Goal: Task Accomplishment & Management: Manage account settings

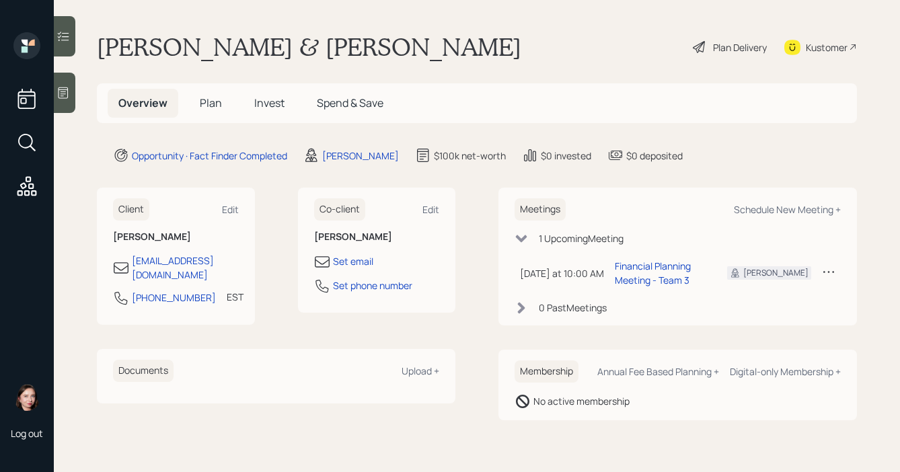
click at [71, 96] on div at bounding box center [65, 93] width 22 height 40
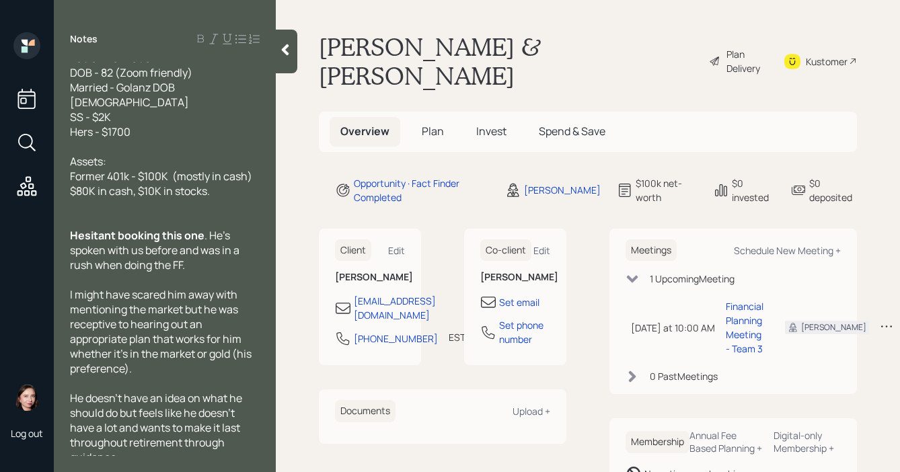
scroll to position [64, 0]
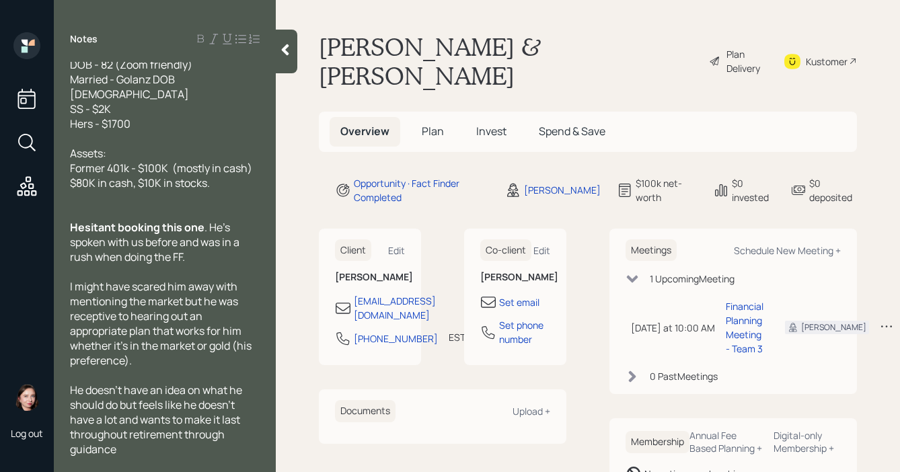
drag, startPoint x: 283, startPoint y: 54, endPoint x: 267, endPoint y: 55, distance: 16.2
click at [283, 54] on icon at bounding box center [284, 49] width 13 height 13
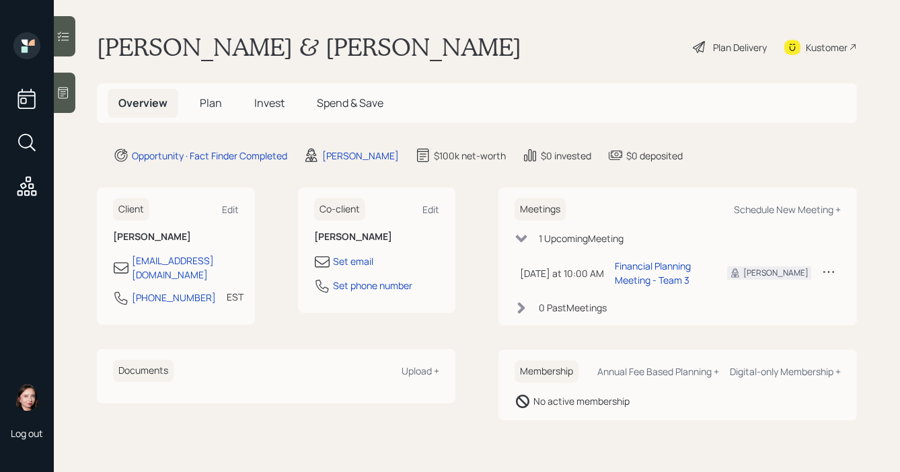
click at [71, 95] on div at bounding box center [65, 93] width 22 height 40
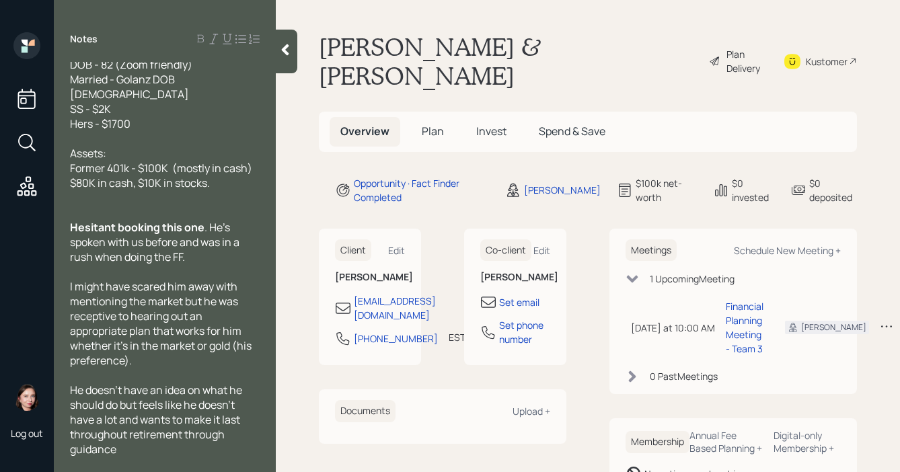
click at [287, 63] on div at bounding box center [287, 52] width 22 height 44
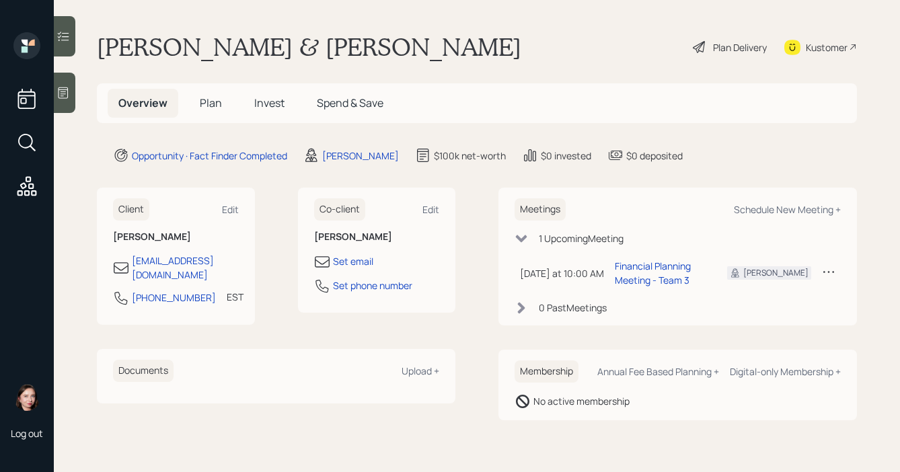
click at [387, 48] on div "[PERSON_NAME] & [PERSON_NAME] Plan Delivery Kustomer" at bounding box center [477, 47] width 760 height 30
click at [725, 42] on div "Plan Delivery" at bounding box center [740, 47] width 54 height 14
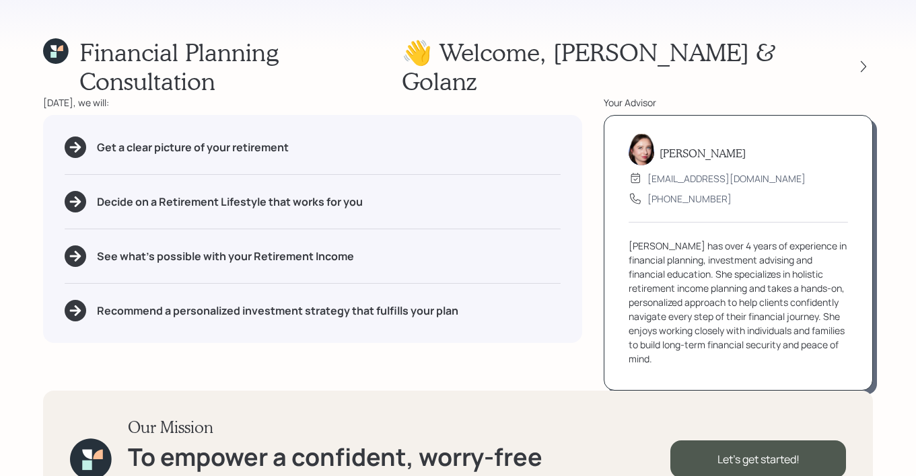
click at [63, 54] on icon at bounding box center [56, 51] width 26 height 26
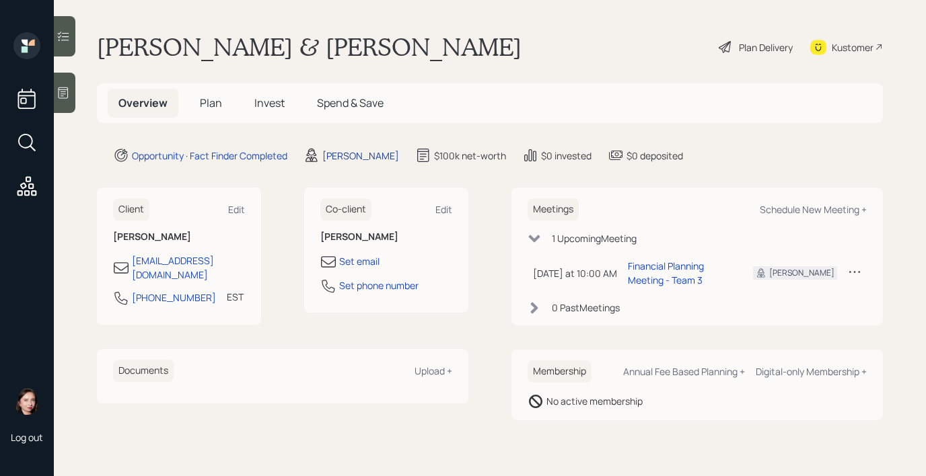
click at [361, 152] on div "[PERSON_NAME]" at bounding box center [360, 156] width 77 height 14
select select "b1d8ea90-abcc-42aa-86cc-4f33a132aacc"
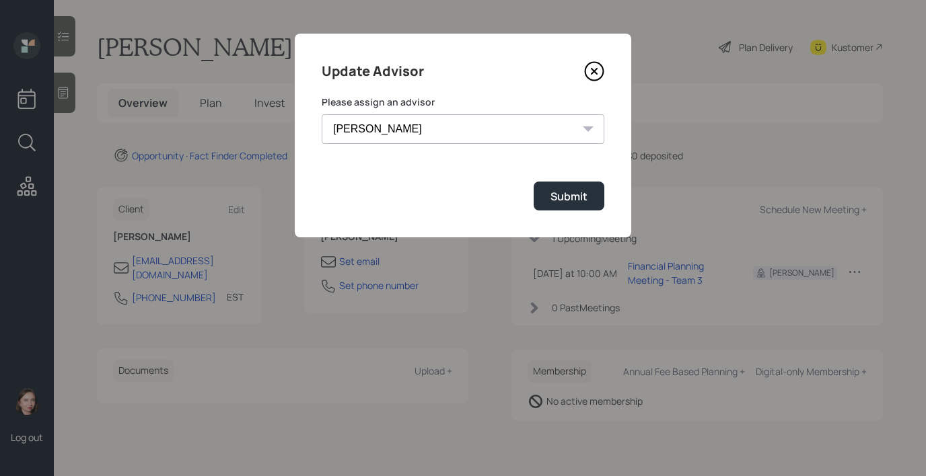
click at [492, 125] on select "[PERSON_NAME] [PERSON_NAME] End [PERSON_NAME] [PERSON_NAME] [PERSON_NAME] [PERS…" at bounding box center [463, 129] width 283 height 30
click at [480, 128] on select "[PERSON_NAME] [PERSON_NAME] End [PERSON_NAME] [PERSON_NAME] [PERSON_NAME] [PERS…" at bounding box center [463, 129] width 283 height 30
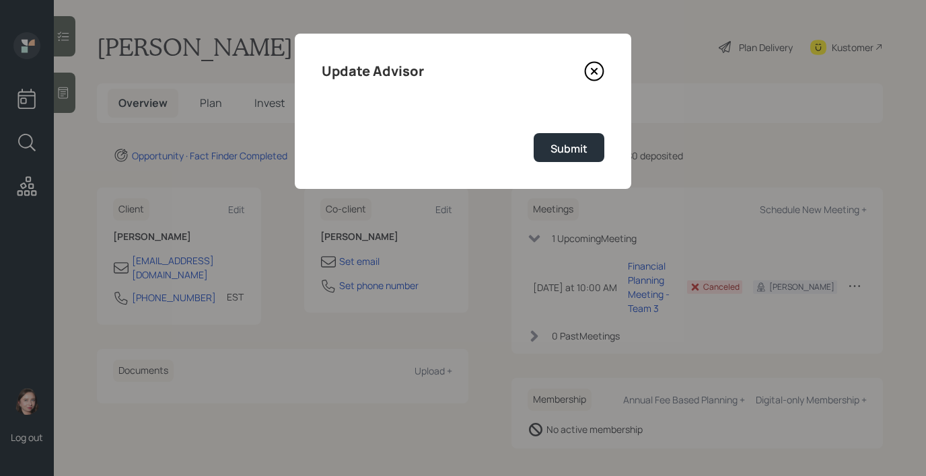
select select "b1d8ea90-abcc-42aa-86cc-4f33a132aacc"
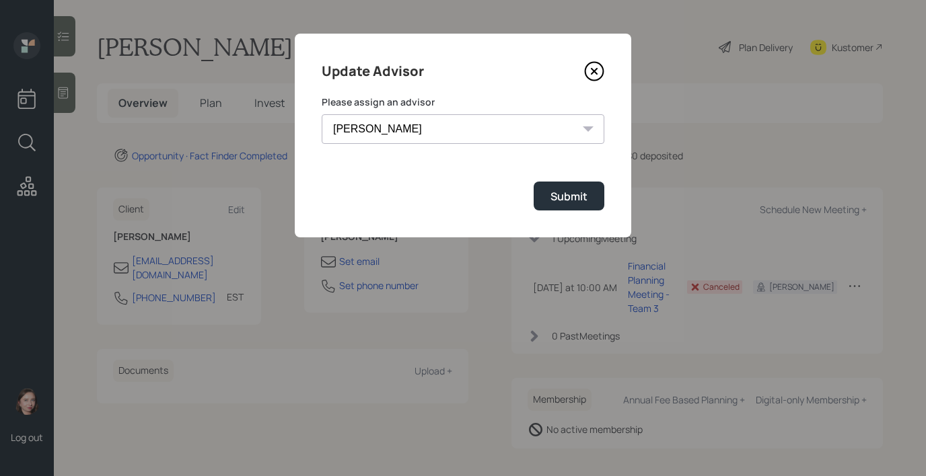
click at [564, 131] on select "[PERSON_NAME] [PERSON_NAME] End [PERSON_NAME] [PERSON_NAME] [PERSON_NAME] [PERS…" at bounding box center [463, 129] width 283 height 30
click at [602, 69] on icon at bounding box center [594, 72] width 18 height 18
